Goal: Use online tool/utility: Utilize a website feature to perform a specific function

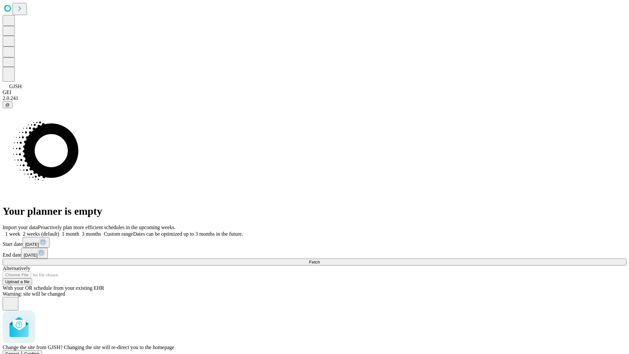
click at [40, 351] on span "Confirm" at bounding box center [31, 353] width 15 height 5
click at [79, 231] on label "1 month" at bounding box center [69, 234] width 20 height 6
click at [320, 260] on span "Fetch" at bounding box center [314, 262] width 11 height 5
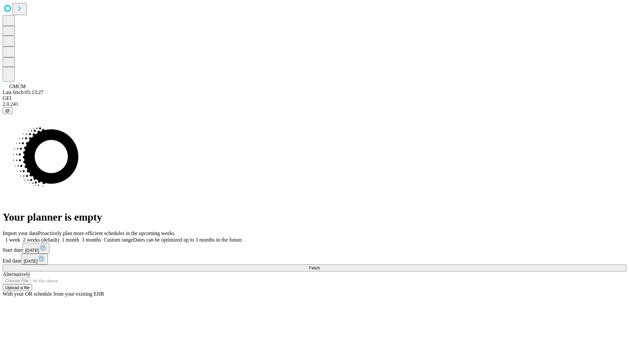
click at [79, 237] on label "1 month" at bounding box center [69, 240] width 20 height 6
click at [320, 265] on span "Fetch" at bounding box center [314, 267] width 11 height 5
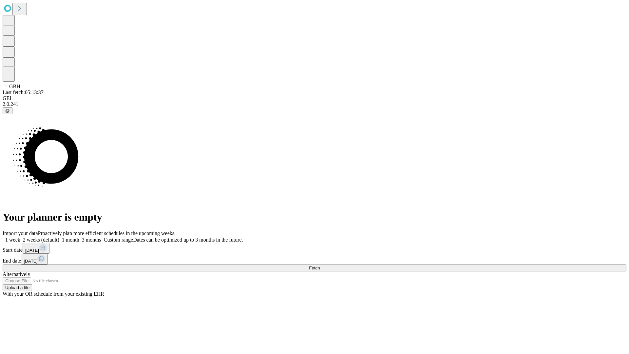
click at [79, 237] on label "1 month" at bounding box center [69, 240] width 20 height 6
click at [320, 265] on span "Fetch" at bounding box center [314, 267] width 11 height 5
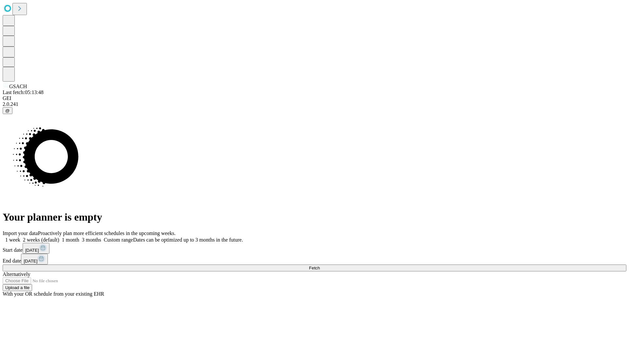
click at [79, 237] on label "1 month" at bounding box center [69, 240] width 20 height 6
click at [320, 265] on span "Fetch" at bounding box center [314, 267] width 11 height 5
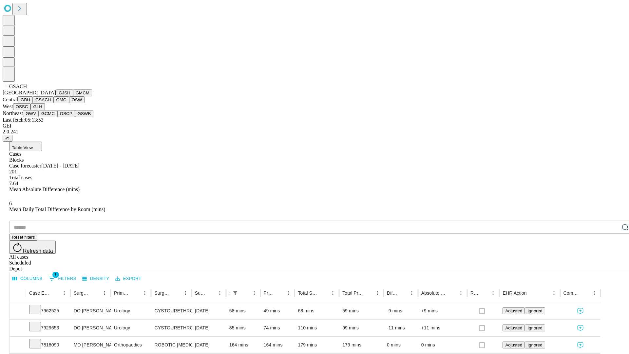
click at [53, 103] on button "GMC" at bounding box center [60, 99] width 15 height 7
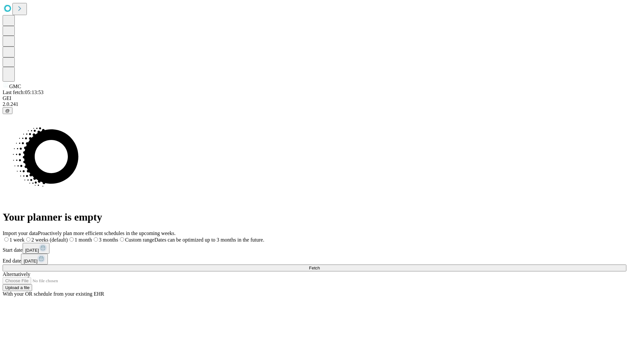
click at [92, 237] on label "1 month" at bounding box center [80, 240] width 24 height 6
click at [320, 265] on span "Fetch" at bounding box center [314, 267] width 11 height 5
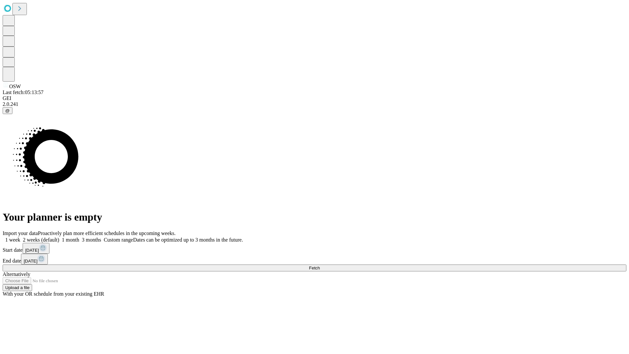
click at [79, 237] on label "1 month" at bounding box center [69, 240] width 20 height 6
click at [320, 265] on span "Fetch" at bounding box center [314, 267] width 11 height 5
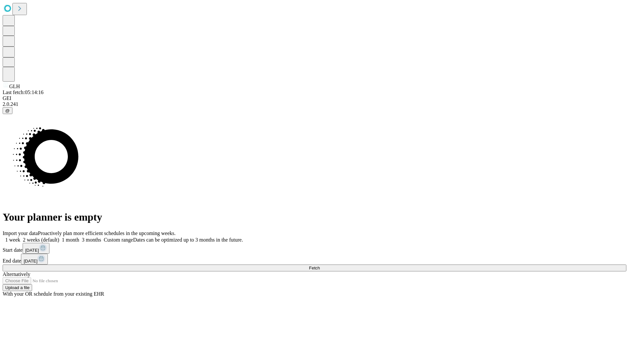
click at [320, 265] on span "Fetch" at bounding box center [314, 267] width 11 height 5
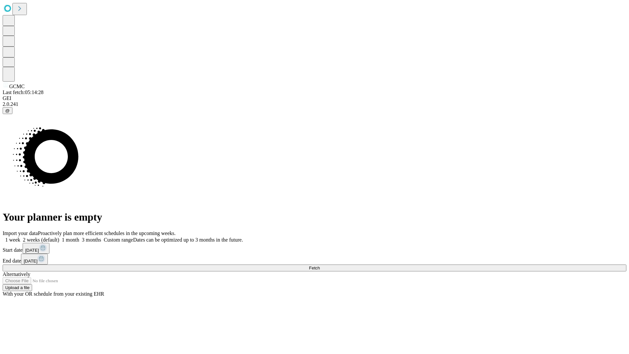
click at [79, 237] on label "1 month" at bounding box center [69, 240] width 20 height 6
click at [320, 265] on span "Fetch" at bounding box center [314, 267] width 11 height 5
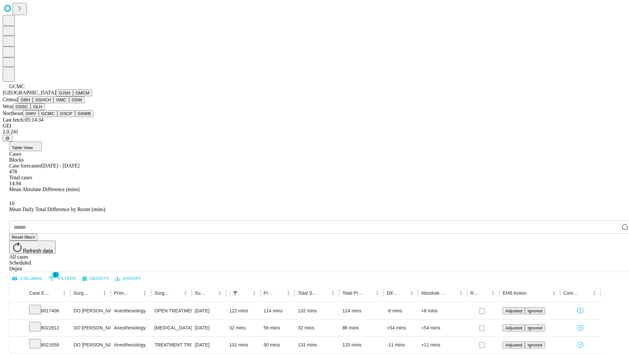
click at [57, 117] on button "OSCP" at bounding box center [66, 113] width 18 height 7
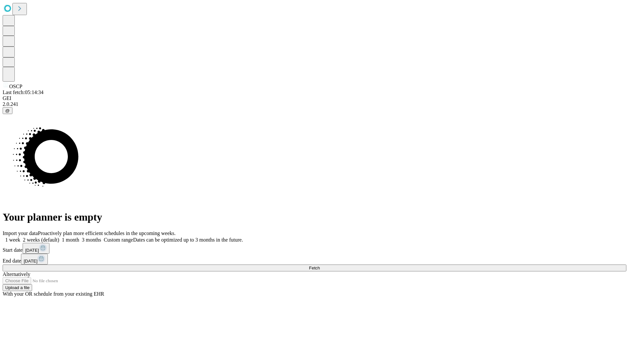
click at [320, 265] on span "Fetch" at bounding box center [314, 267] width 11 height 5
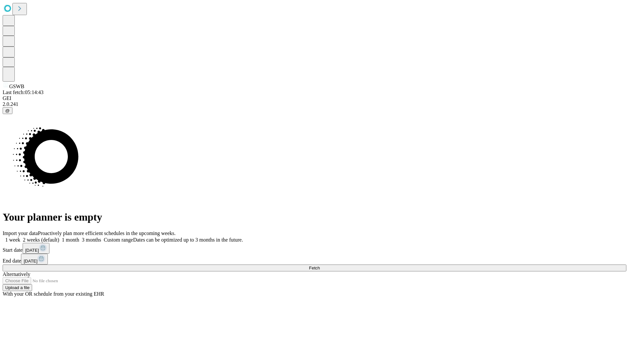
click at [79, 237] on label "1 month" at bounding box center [69, 240] width 20 height 6
click at [320, 265] on span "Fetch" at bounding box center [314, 267] width 11 height 5
